Goal: Task Accomplishment & Management: Manage account settings

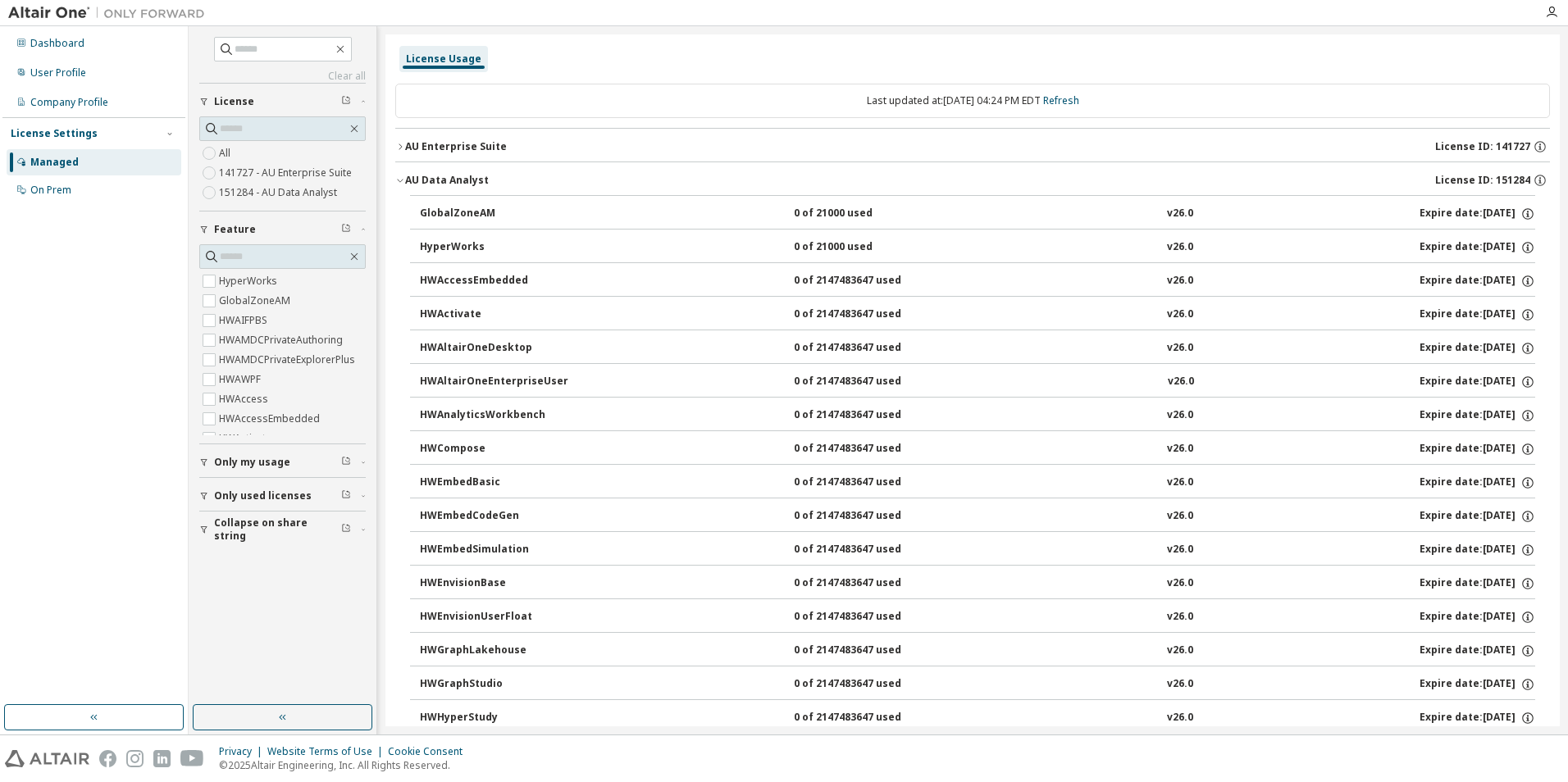
click at [406, 182] on div "AU Data Analyst" at bounding box center [447, 180] width 83 height 13
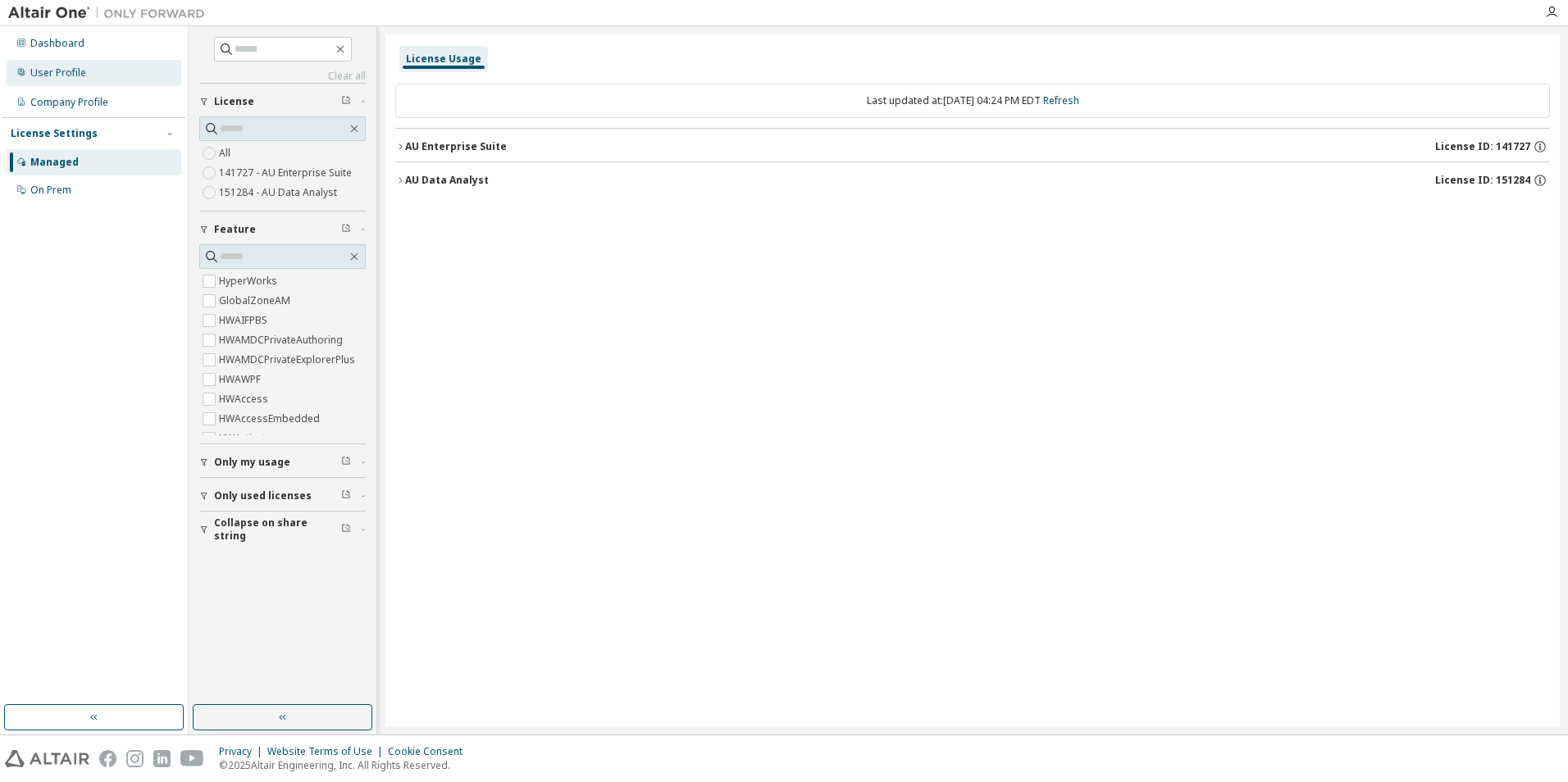
click at [57, 68] on div "User Profile" at bounding box center [59, 73] width 56 height 13
